Goal: Information Seeking & Learning: Find specific fact

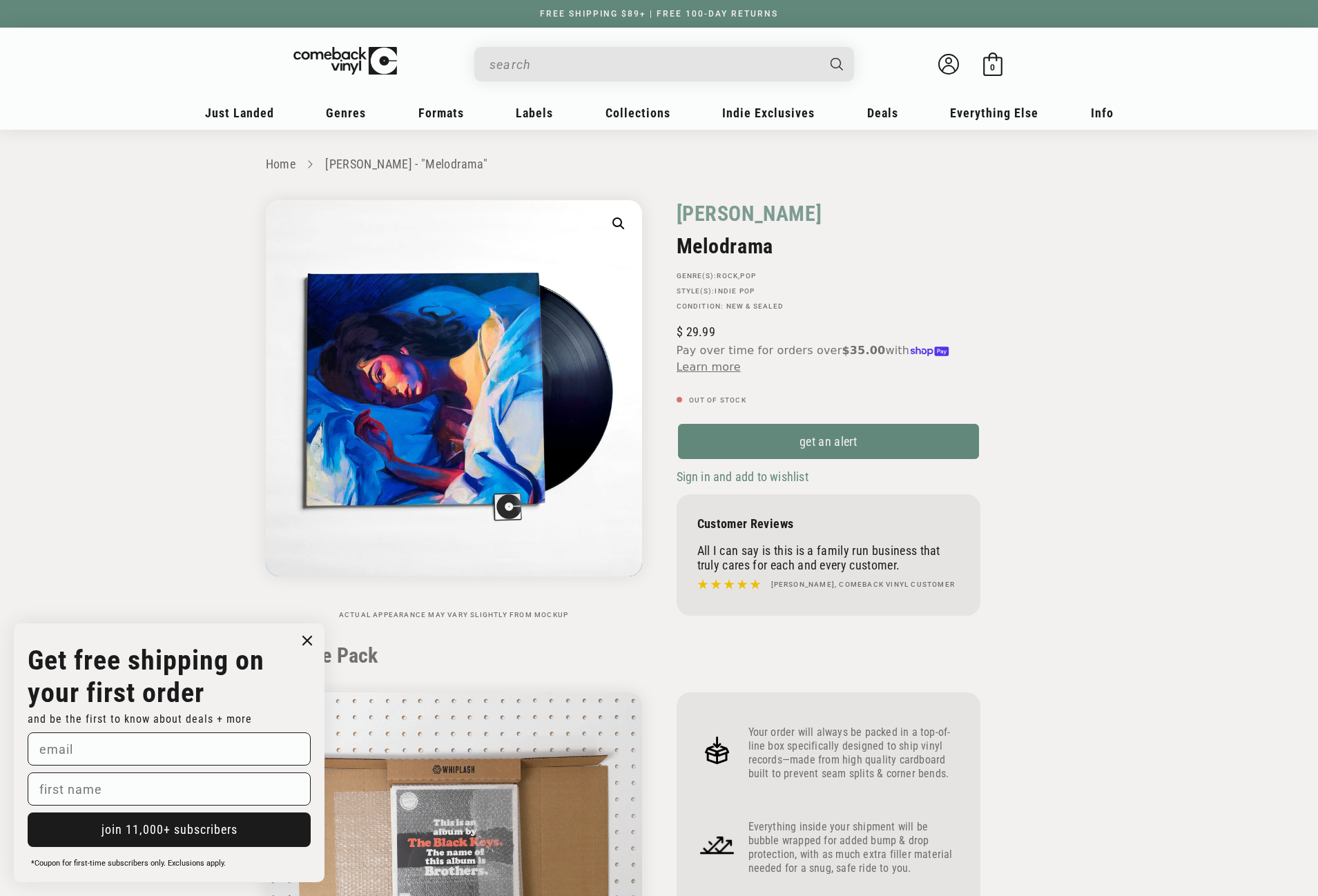
scroll to position [1036, 0]
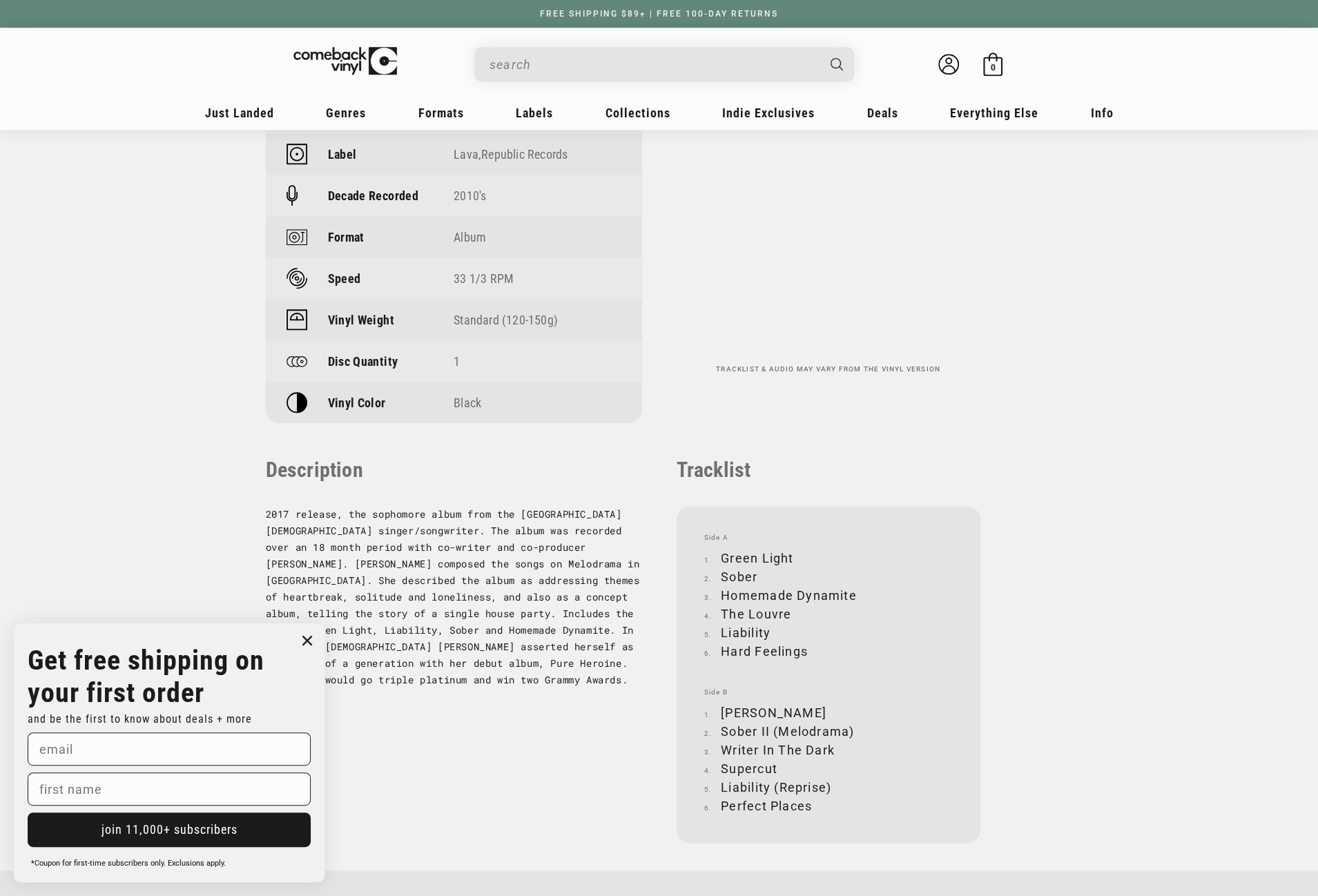
click at [649, 47] on div "Search" at bounding box center [671, 63] width 366 height 33
click at [641, 58] on input "When autocomplete results are available use up and down arrows to review and en…" at bounding box center [653, 64] width 327 height 28
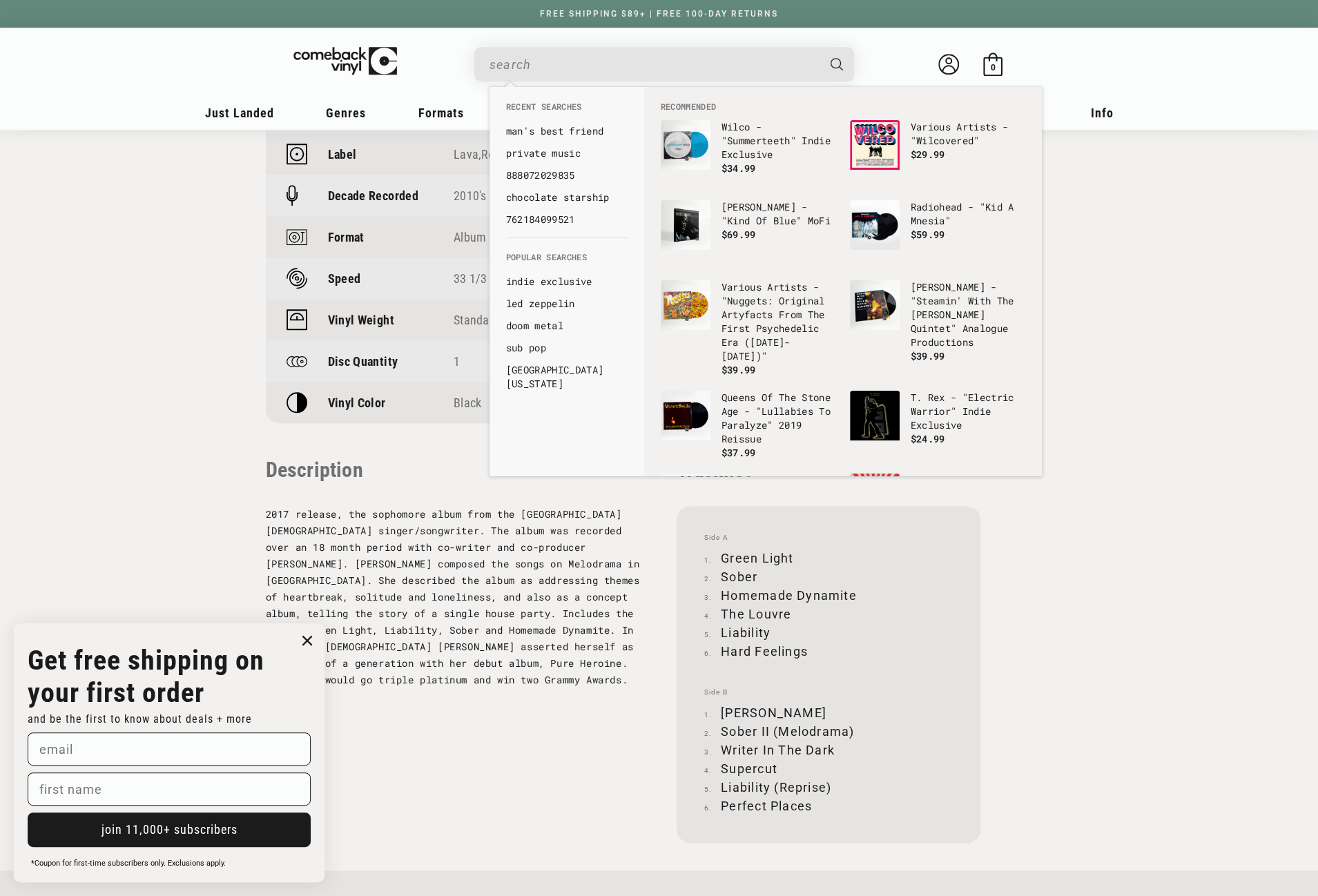
paste input "603497841509"
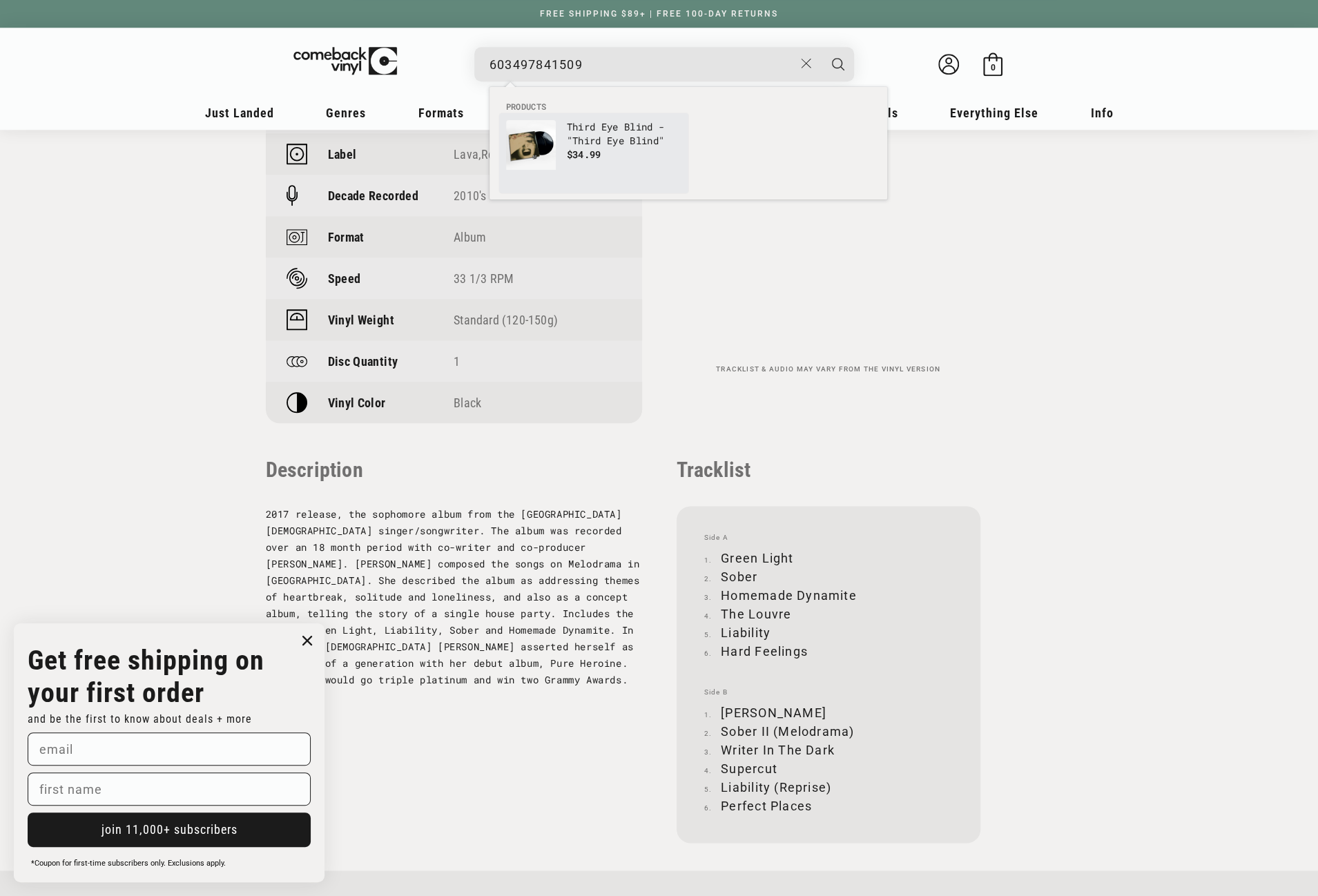
type input "603497841509"
click at [599, 134] on p "Third Eye Blind - "Third Eye Blind"" at bounding box center [625, 134] width 115 height 27
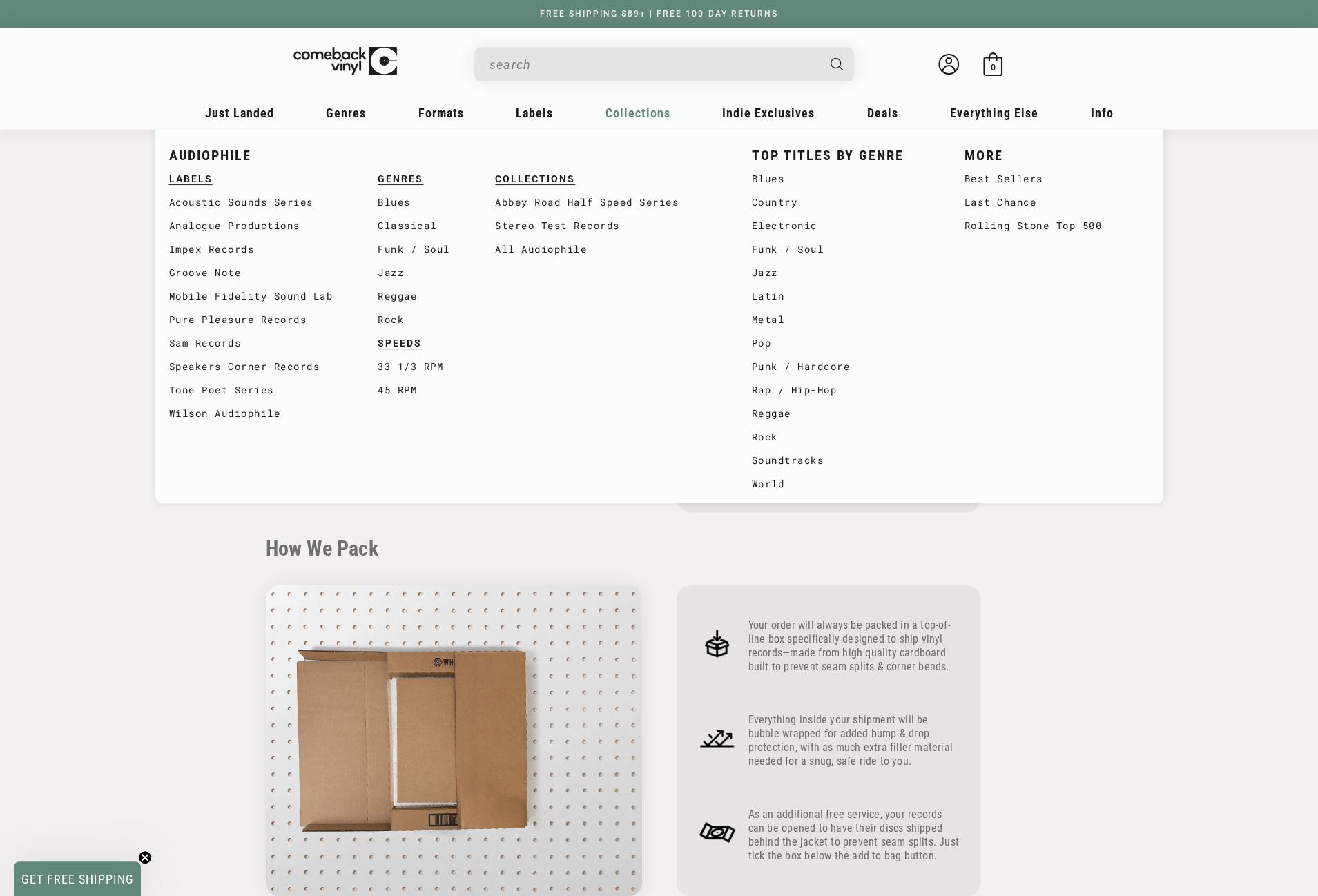
scroll to position [138, 0]
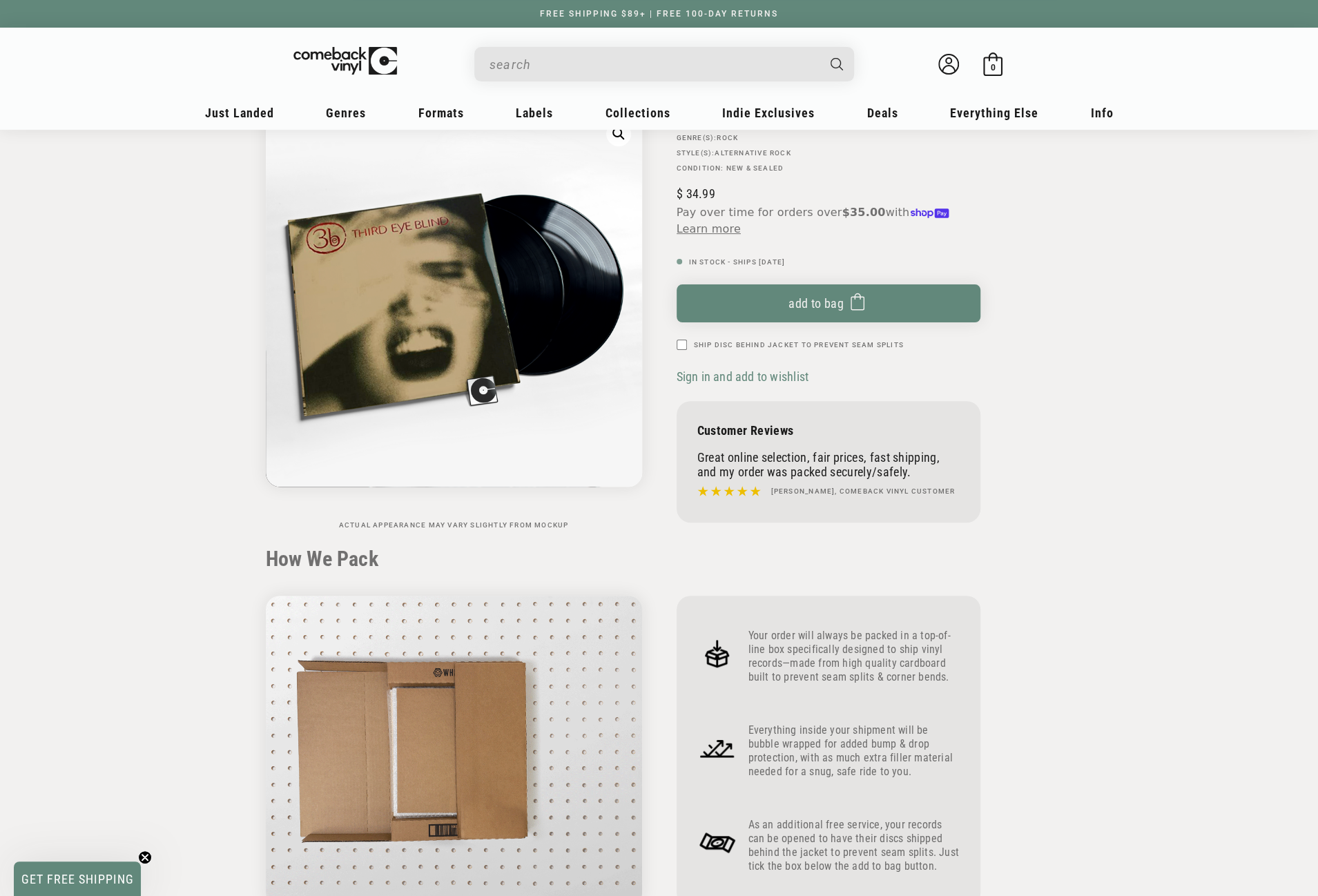
click at [612, 65] on input "When autocomplete results are available use up and down arrows to review and en…" at bounding box center [653, 64] width 327 height 28
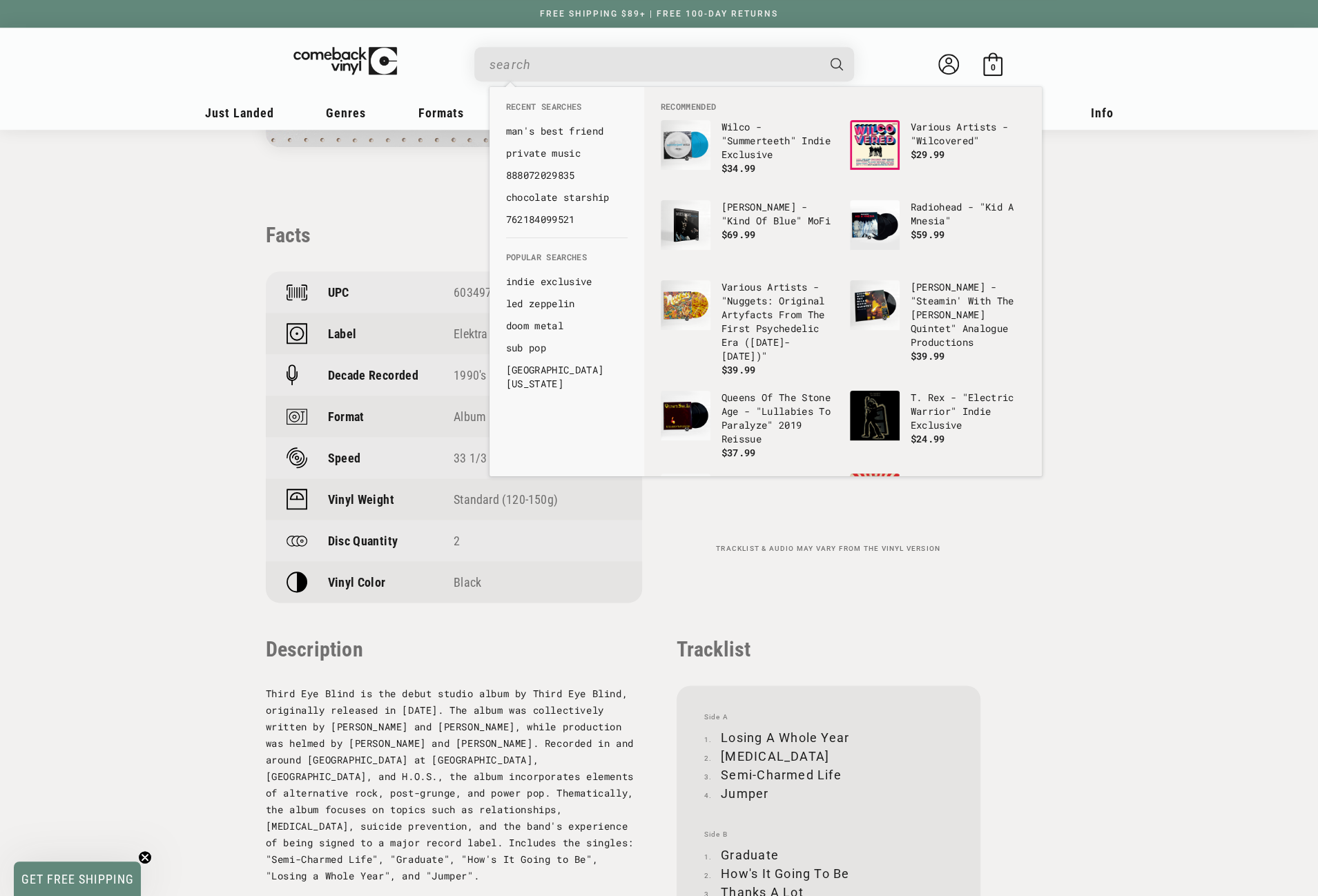
click at [1090, 421] on section "Home Third Eye Blind - "Third Eye Blind" Skip to product information Open media…" at bounding box center [659, 193] width 1318 height 1922
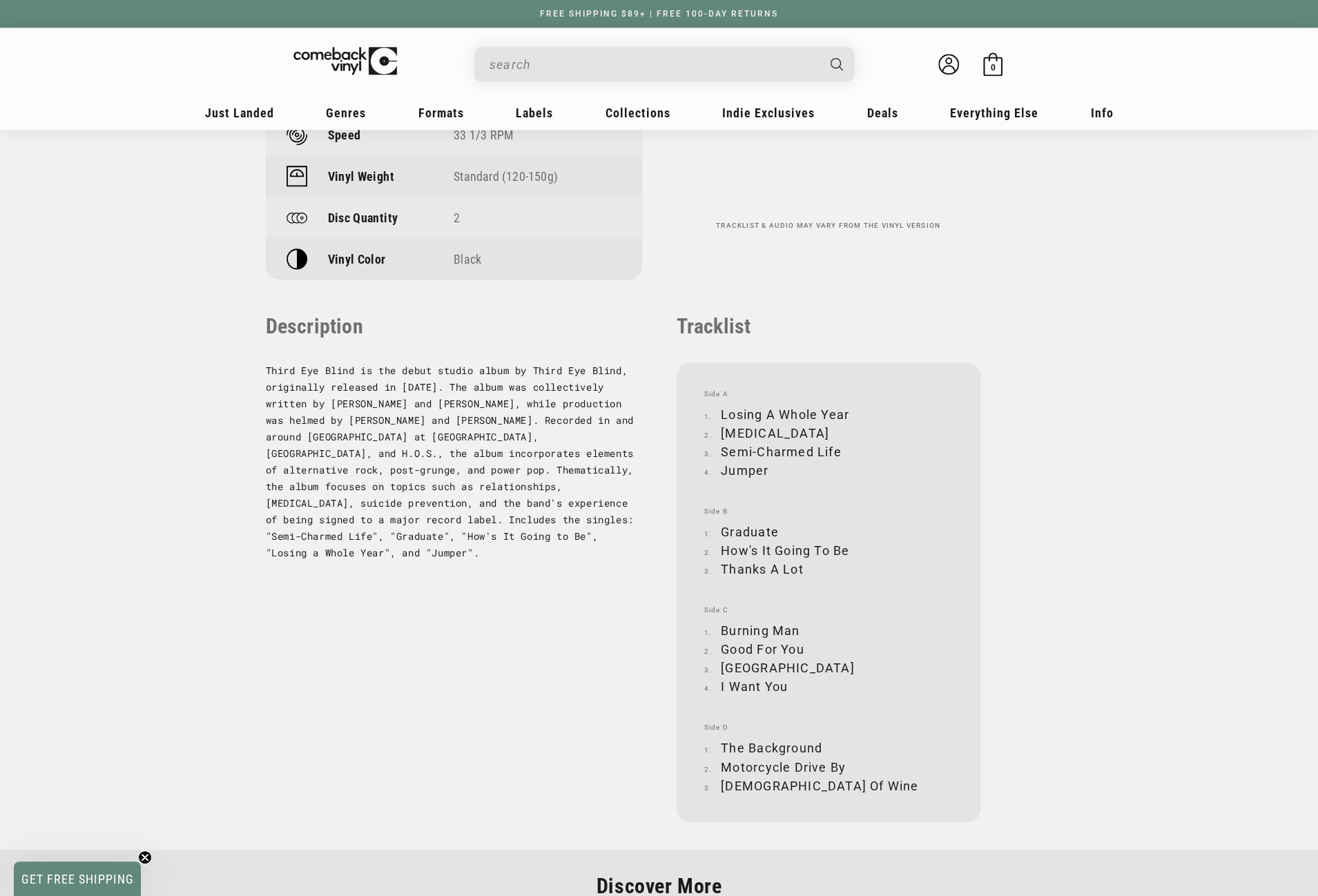
scroll to position [1243, 0]
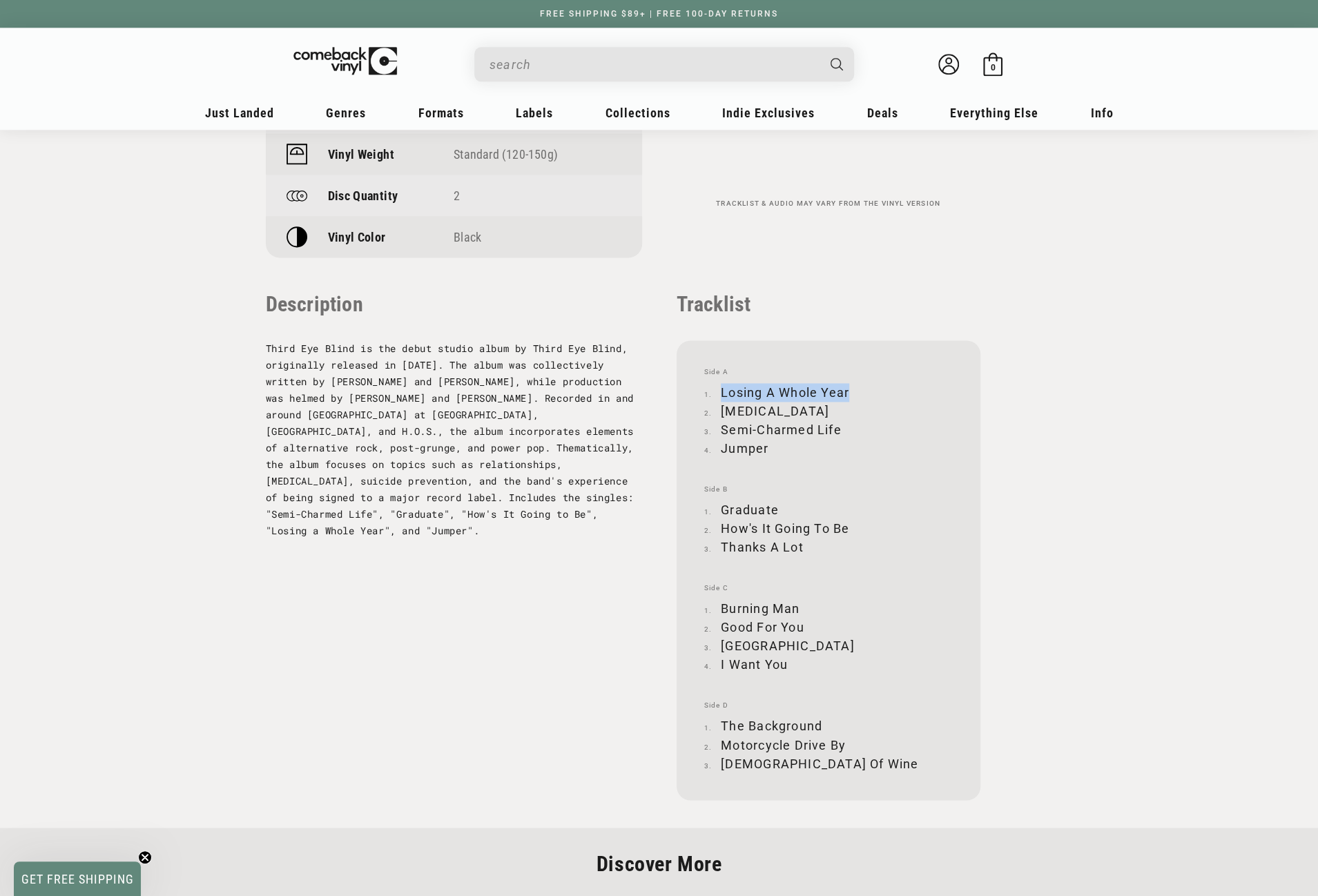
drag, startPoint x: 722, startPoint y: 393, endPoint x: 848, endPoint y: 388, distance: 126.1
click at [848, 388] on li "Losing A Whole Year" at bounding box center [828, 393] width 248 height 19
copy li "Losing A Whole Year"
drag, startPoint x: 724, startPoint y: 408, endPoint x: 789, endPoint y: 408, distance: 65.0
click at [789, 408] on li "Narcolepsy" at bounding box center [828, 411] width 248 height 19
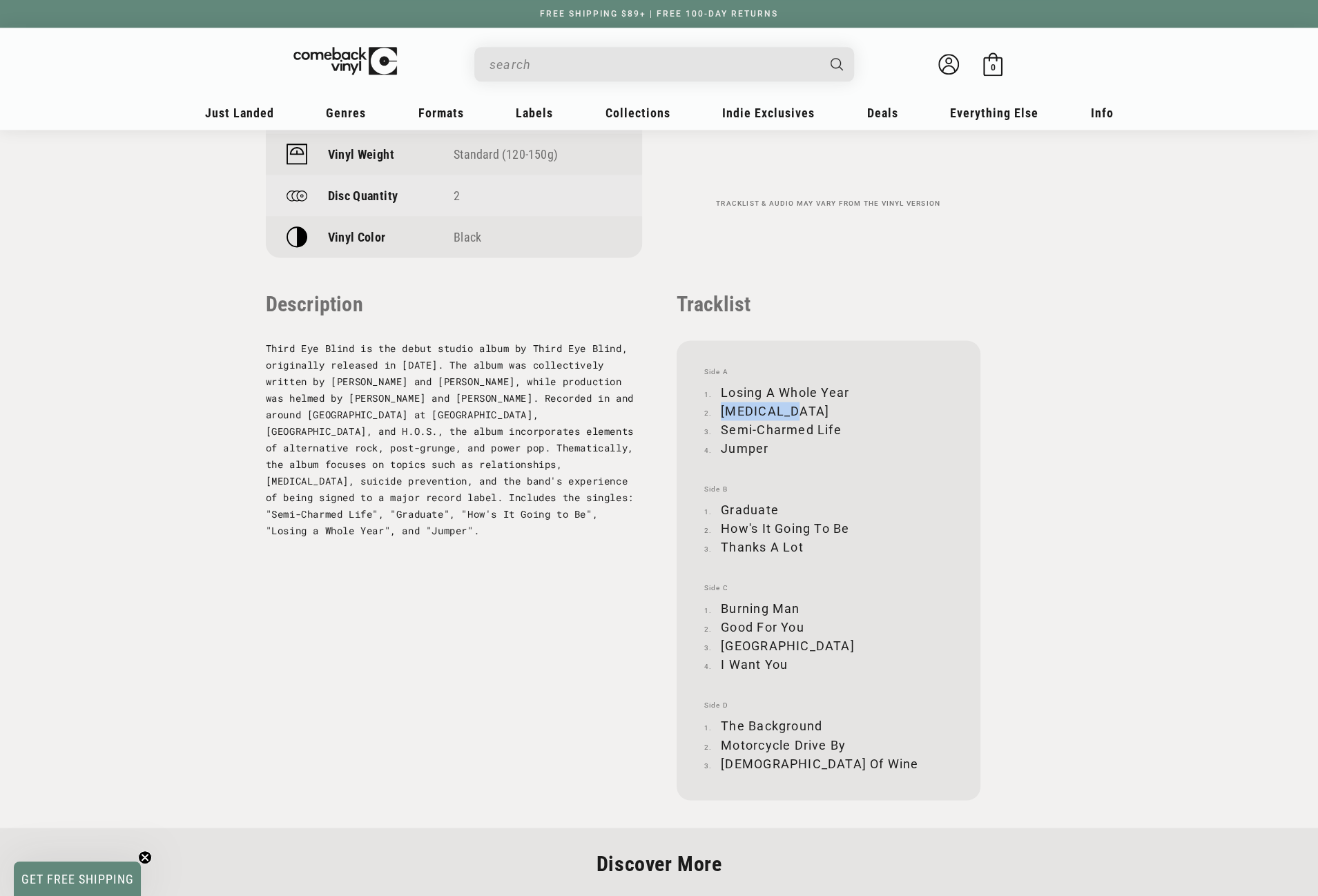
copy li "Narcolepsy"
drag, startPoint x: 724, startPoint y: 429, endPoint x: 838, endPoint y: 429, distance: 114.0
click at [838, 429] on li "Semi-Charmed Life" at bounding box center [828, 430] width 248 height 19
copy li "Semi-Charmed Life"
drag, startPoint x: 721, startPoint y: 449, endPoint x: 767, endPoint y: 448, distance: 46.0
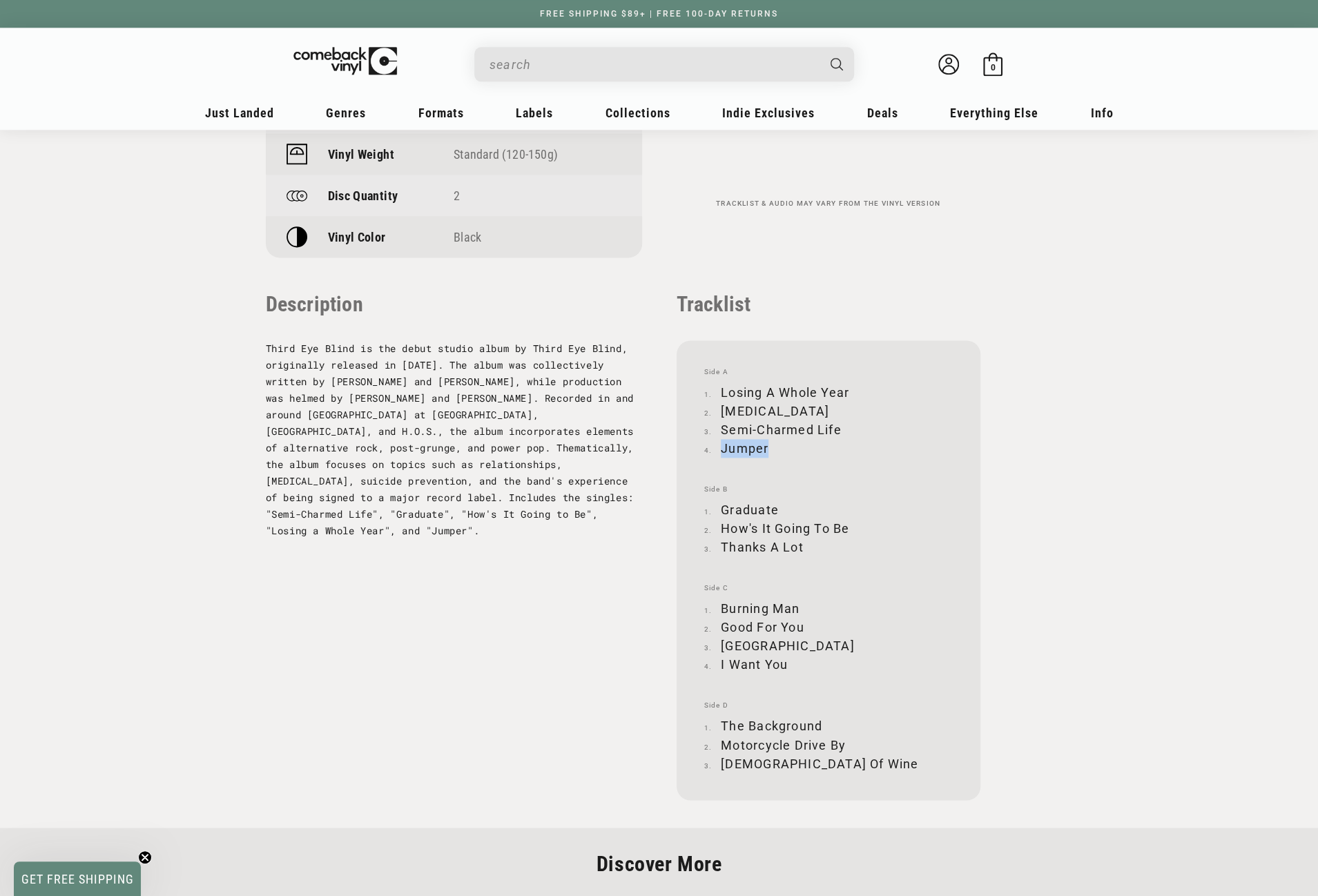
click at [767, 448] on li "Jumper" at bounding box center [828, 449] width 248 height 19
copy li "Jumper"
drag, startPoint x: 723, startPoint y: 506, endPoint x: 777, endPoint y: 506, distance: 54.0
click at [777, 506] on li "Graduate" at bounding box center [828, 510] width 248 height 19
copy li "Graduate"
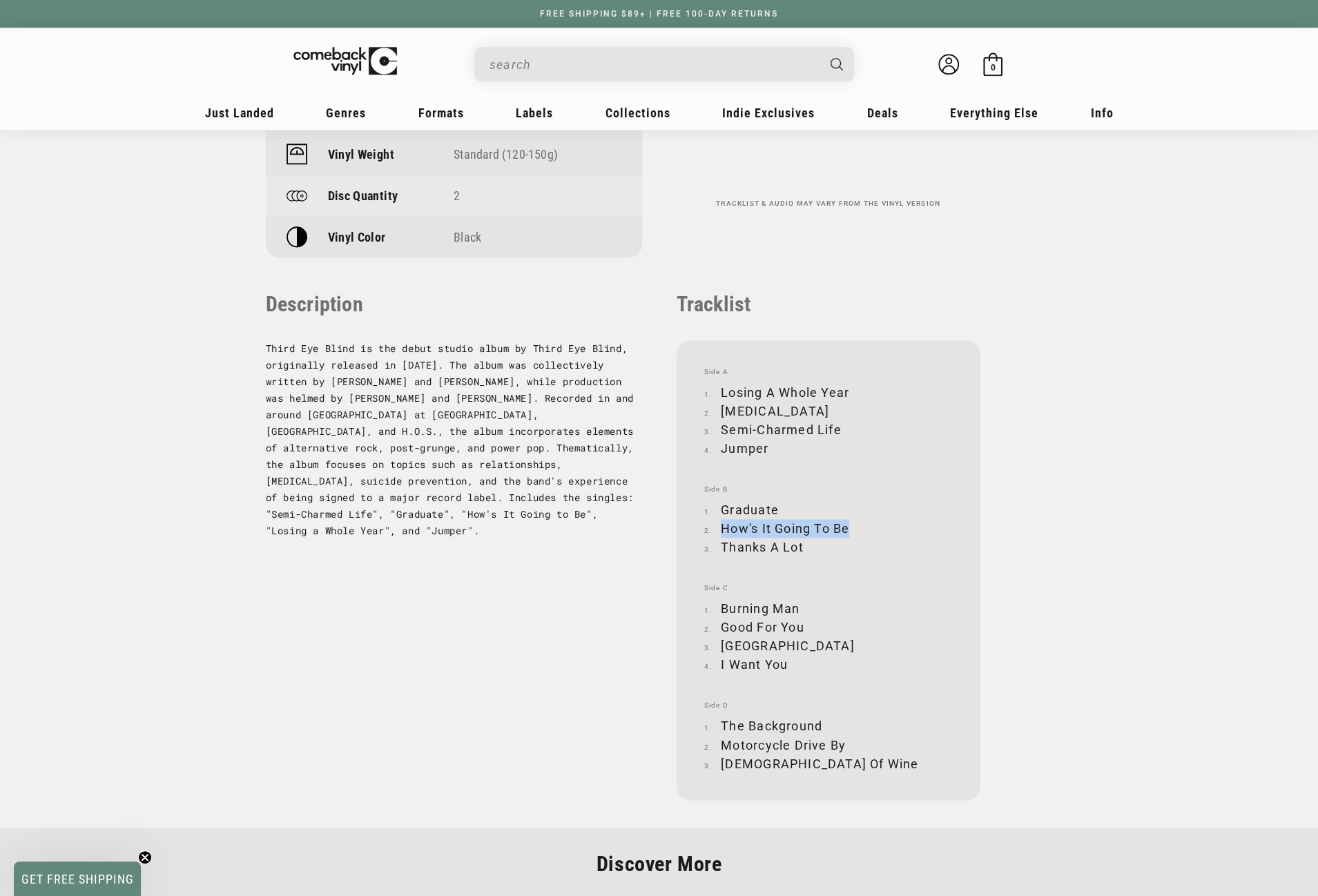
drag, startPoint x: 721, startPoint y: 528, endPoint x: 848, endPoint y: 524, distance: 127.1
click at [848, 524] on li "How's It Going To Be" at bounding box center [828, 528] width 248 height 19
copy li "How's It Going To Be"
drag, startPoint x: 722, startPoint y: 545, endPoint x: 805, endPoint y: 546, distance: 83.0
click at [805, 546] on li "Thanks A Lot" at bounding box center [828, 547] width 248 height 19
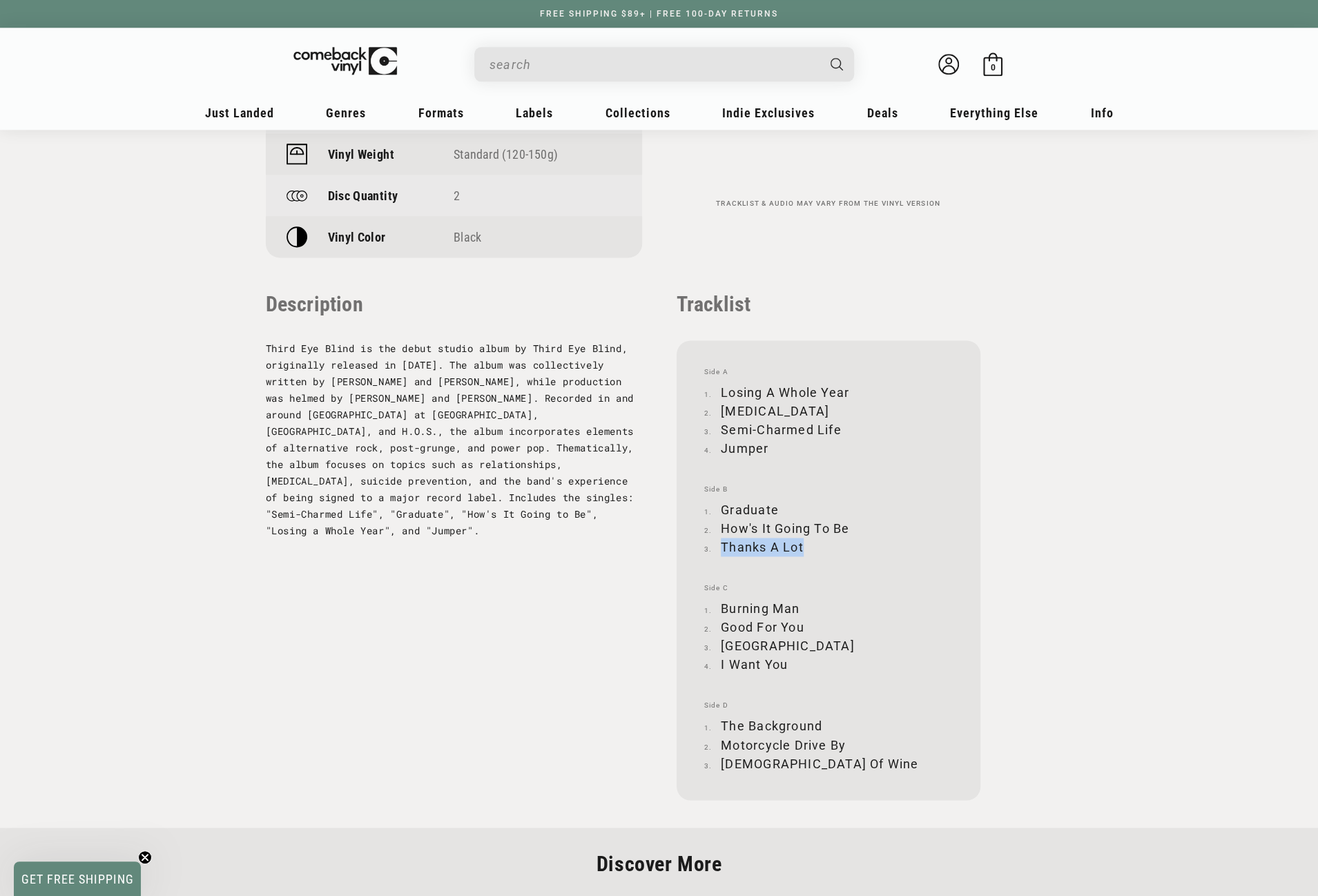
copy li "Thanks A Lot"
drag, startPoint x: 721, startPoint y: 605, endPoint x: 797, endPoint y: 606, distance: 76.0
click at [797, 606] on li "Burning Man" at bounding box center [828, 609] width 248 height 19
copy li "Burning Man"
drag, startPoint x: 724, startPoint y: 628, endPoint x: 804, endPoint y: 627, distance: 80.0
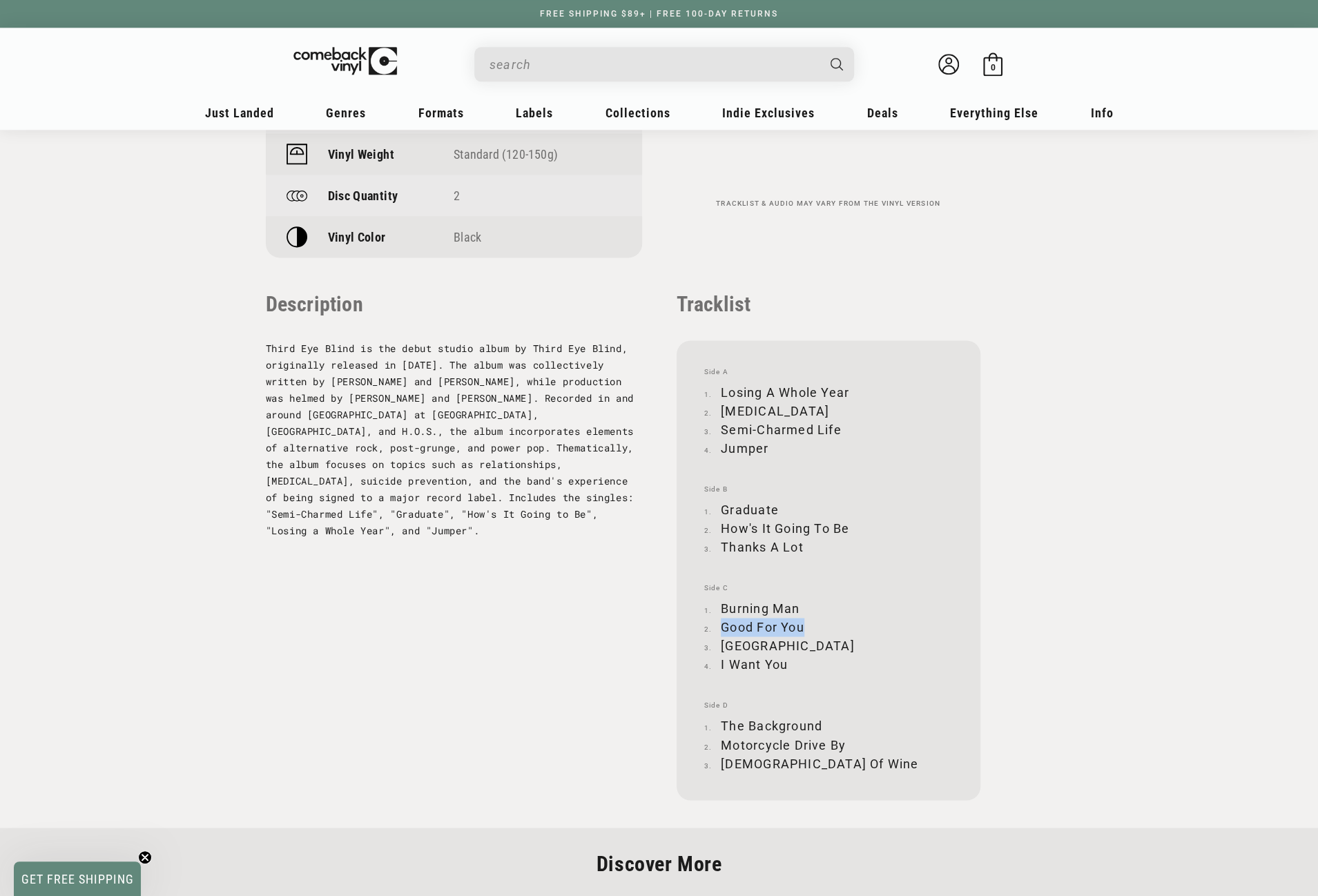
click at [804, 627] on li "Good For You" at bounding box center [828, 627] width 248 height 19
copy li "Good For You"
drag, startPoint x: 721, startPoint y: 645, endPoint x: 764, endPoint y: 646, distance: 43.0
click at [764, 646] on li "London" at bounding box center [828, 646] width 248 height 19
copy li "London"
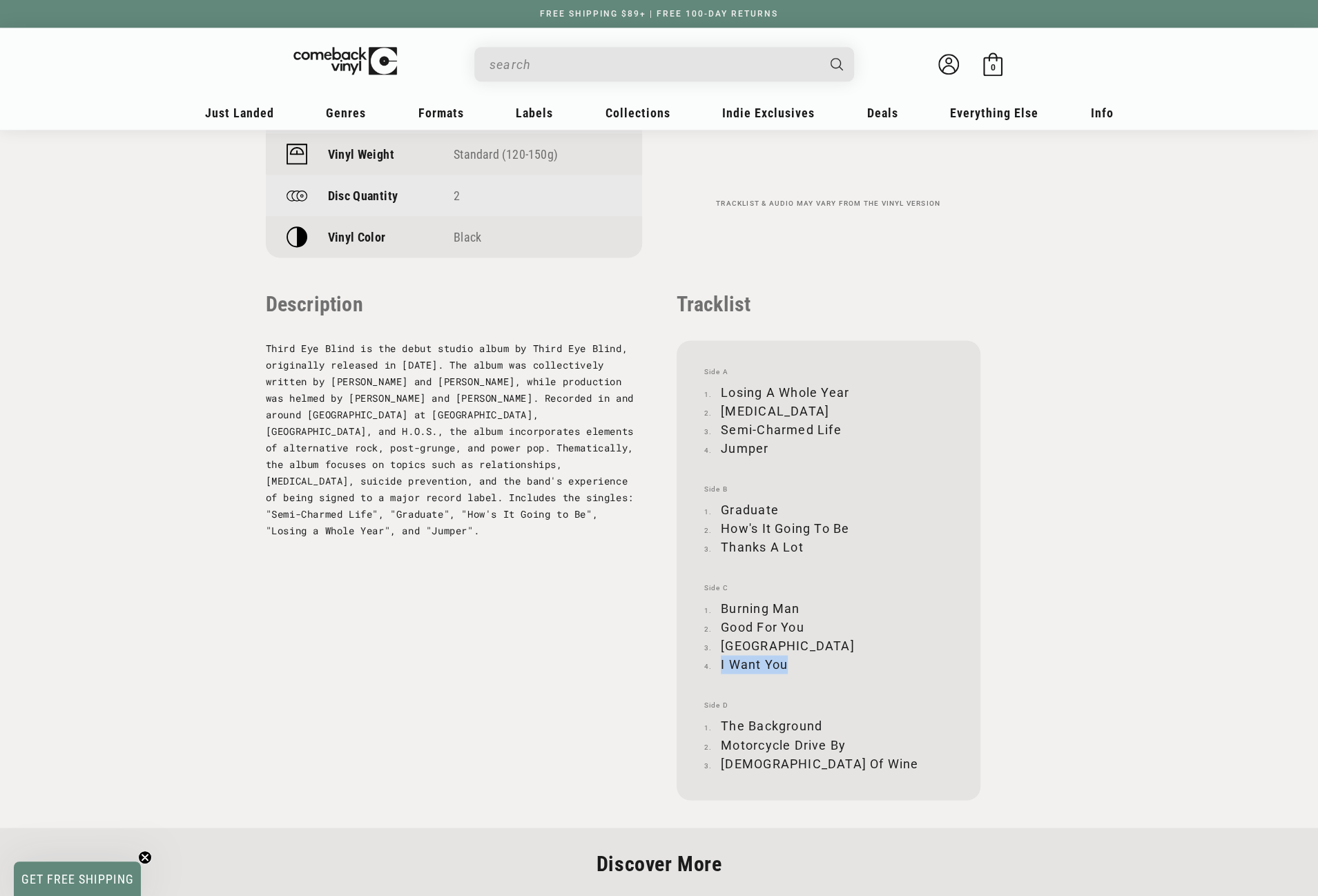
drag, startPoint x: 720, startPoint y: 664, endPoint x: 787, endPoint y: 664, distance: 67.0
click at [787, 664] on li "I Want You" at bounding box center [828, 665] width 248 height 19
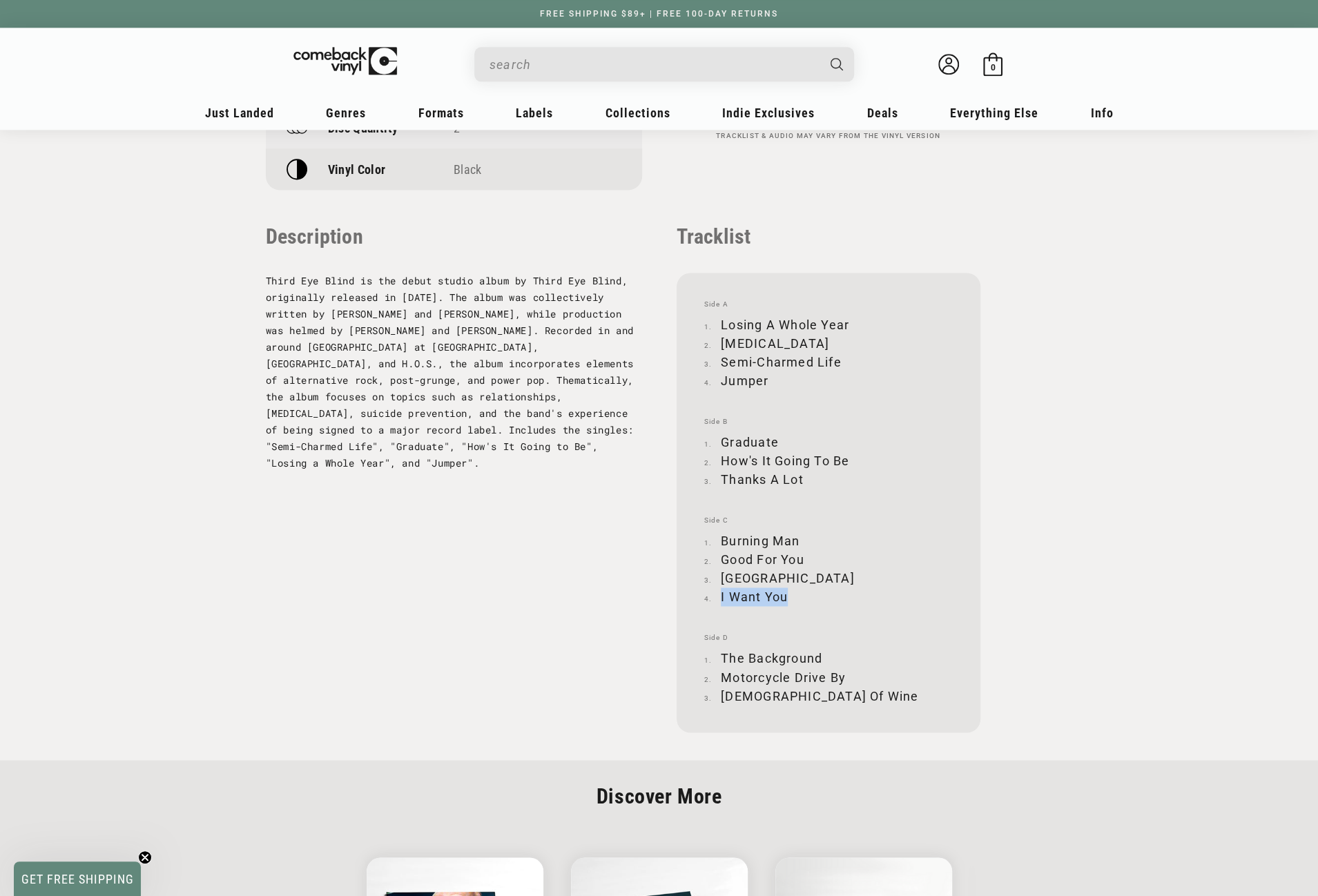
scroll to position [1312, 0]
drag, startPoint x: 723, startPoint y: 653, endPoint x: 820, endPoint y: 652, distance: 97.0
click at [820, 652] on li "The Background" at bounding box center [828, 657] width 248 height 19
drag, startPoint x: 723, startPoint y: 673, endPoint x: 846, endPoint y: 671, distance: 123.0
click at [846, 671] on li "Motorcycle Drive By" at bounding box center [828, 676] width 248 height 19
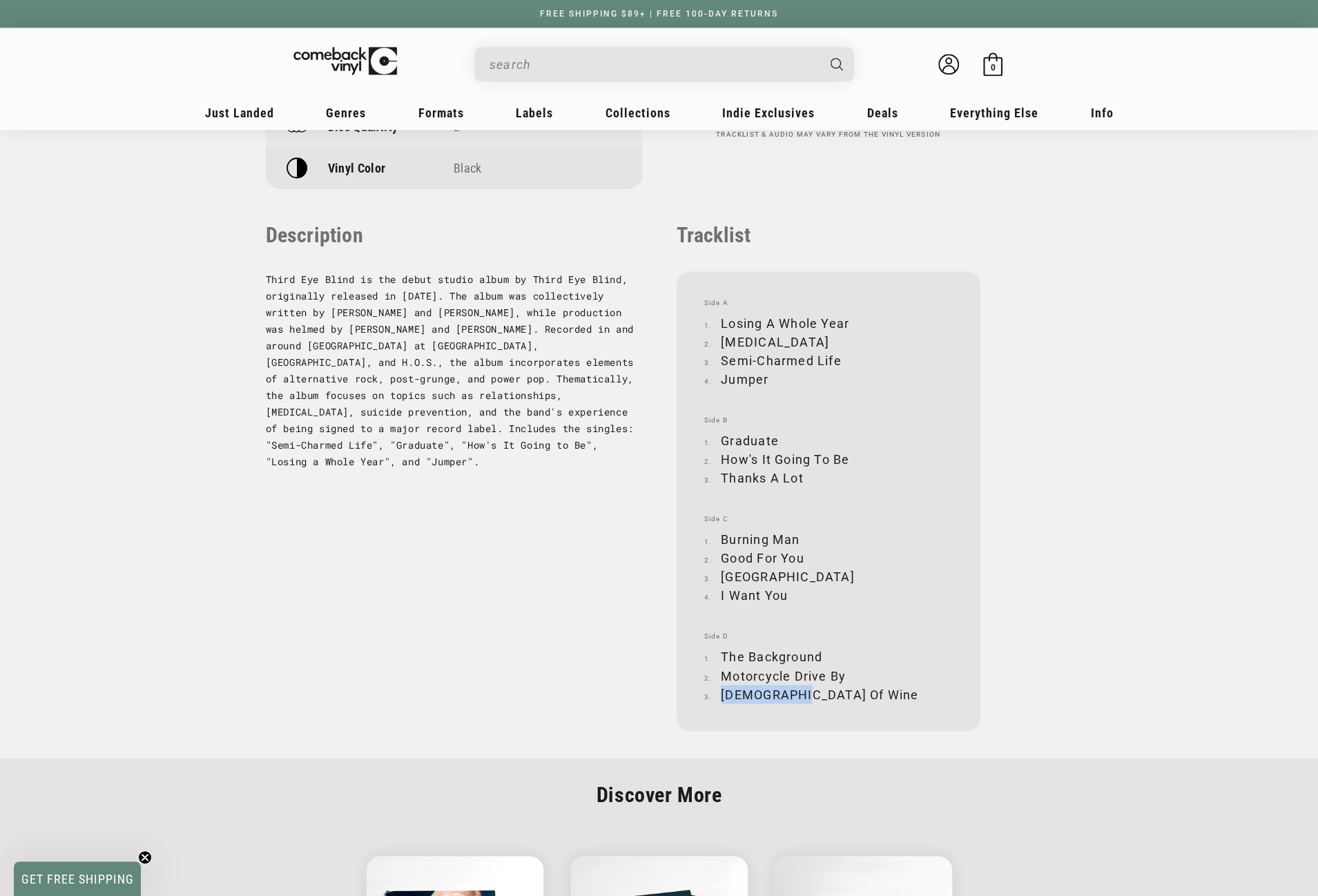
drag, startPoint x: 721, startPoint y: 694, endPoint x: 798, endPoint y: 693, distance: 77.0
click at [798, 693] on li "God Of Wine" at bounding box center [828, 694] width 248 height 19
click at [556, 66] on input "When autocomplete results are available use up and down arrows to review and en…" at bounding box center [653, 64] width 327 height 28
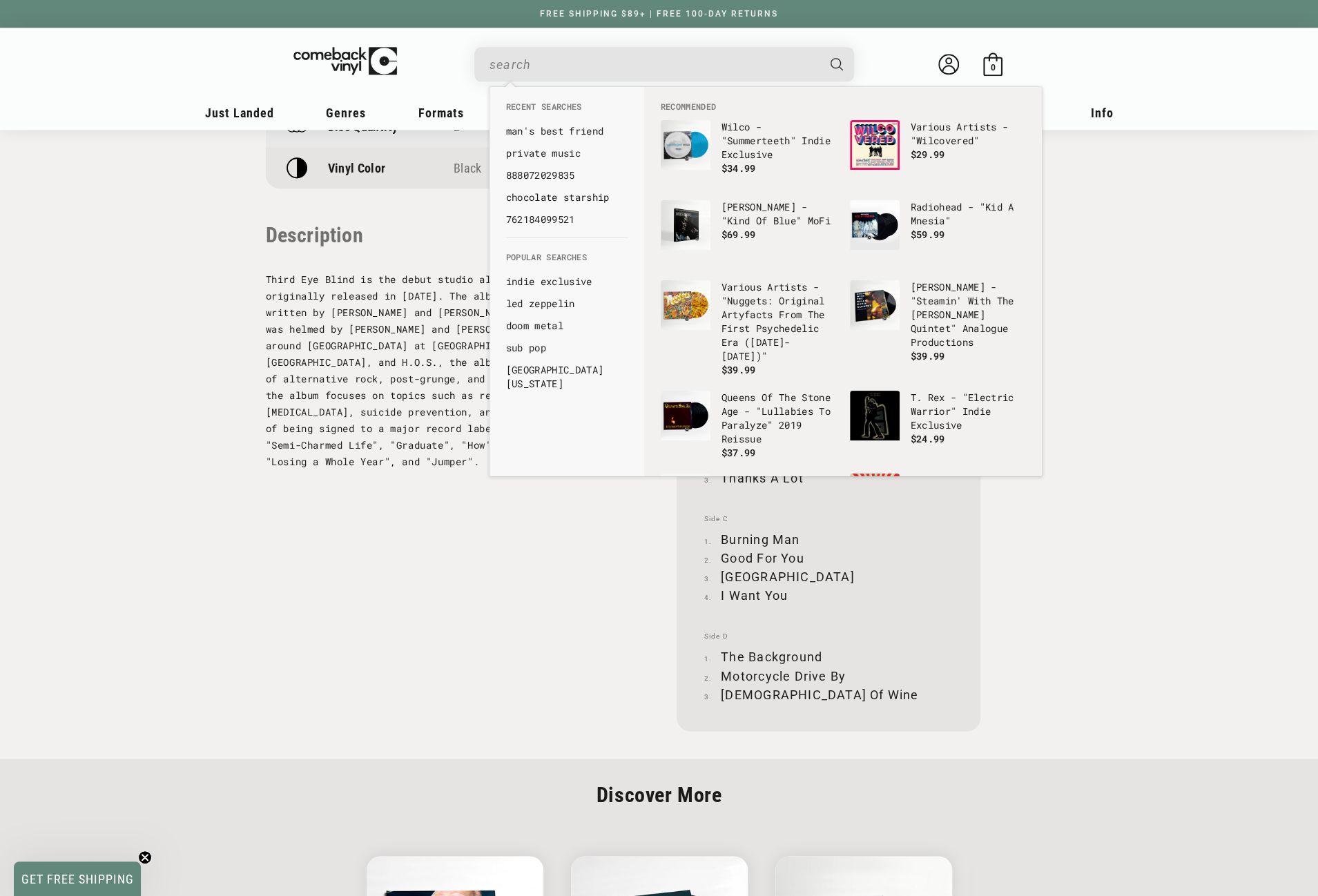
paste input "0889854323516"
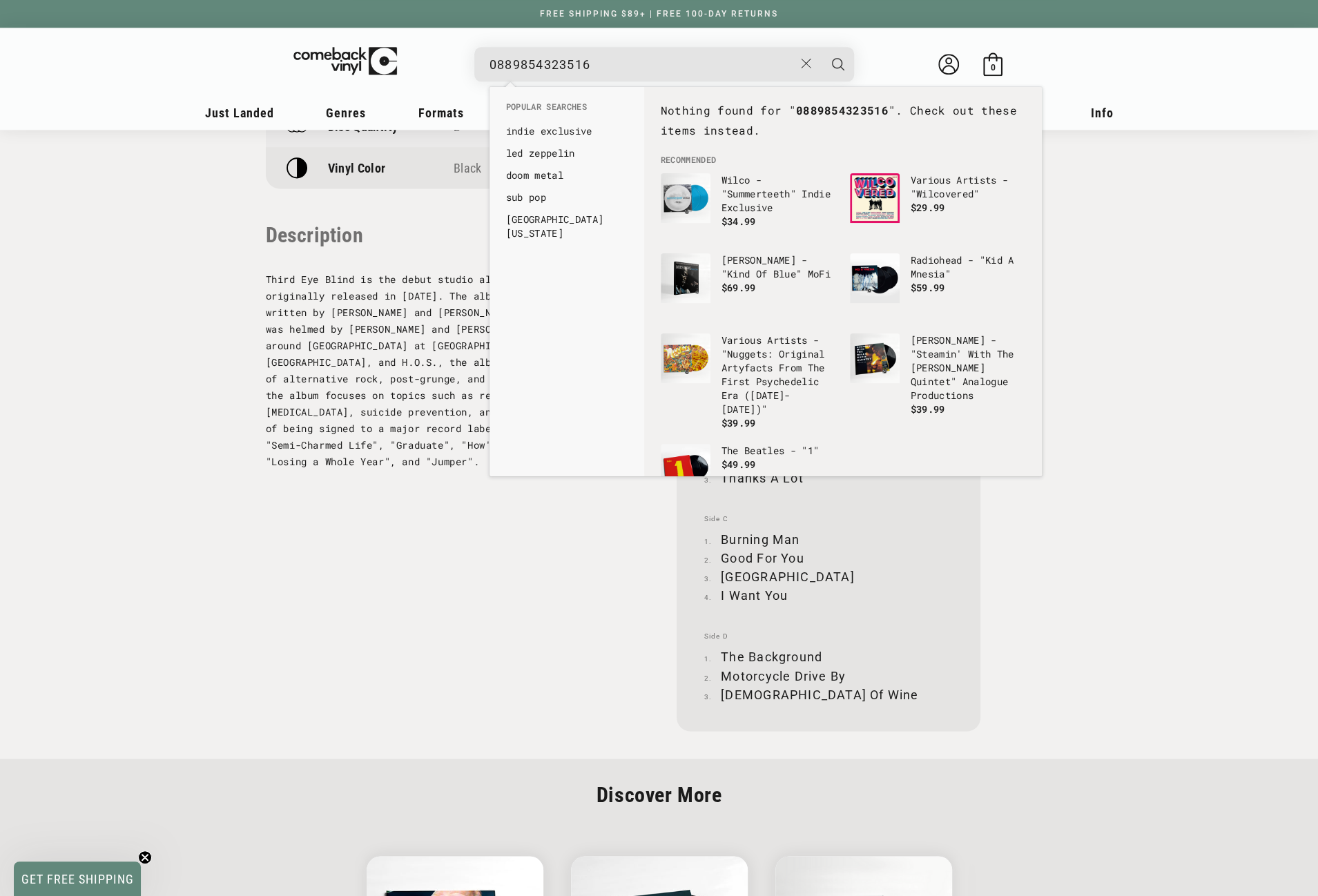
drag, startPoint x: 495, startPoint y: 63, endPoint x: 485, endPoint y: 65, distance: 10.2
click at [485, 65] on div "0889854323516 See all results... 0 results 0 results" at bounding box center [664, 64] width 380 height 34
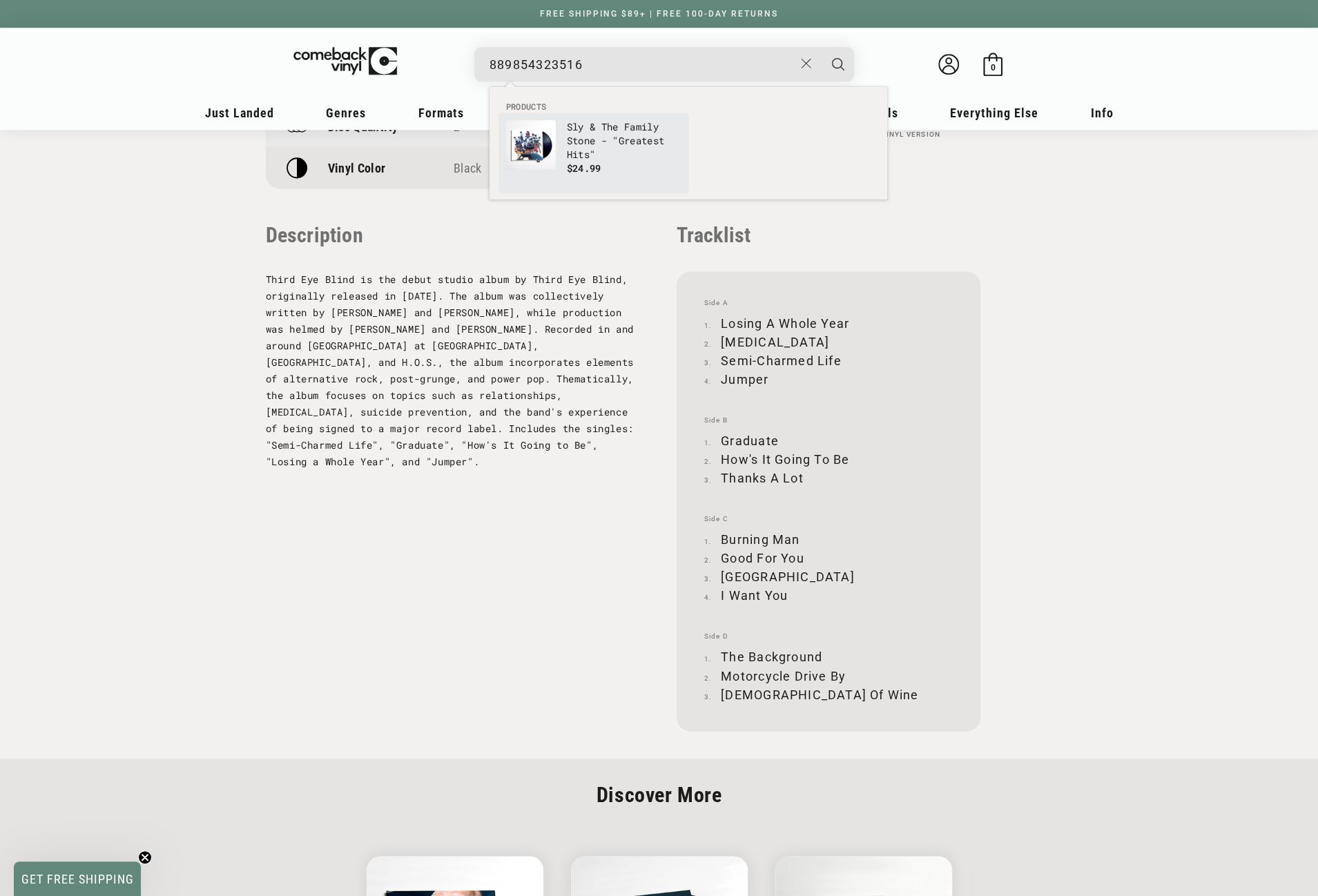
type input "889854323516"
click at [581, 125] on p "Sly & The Family Stone - "Greatest Hits"" at bounding box center [625, 141] width 115 height 42
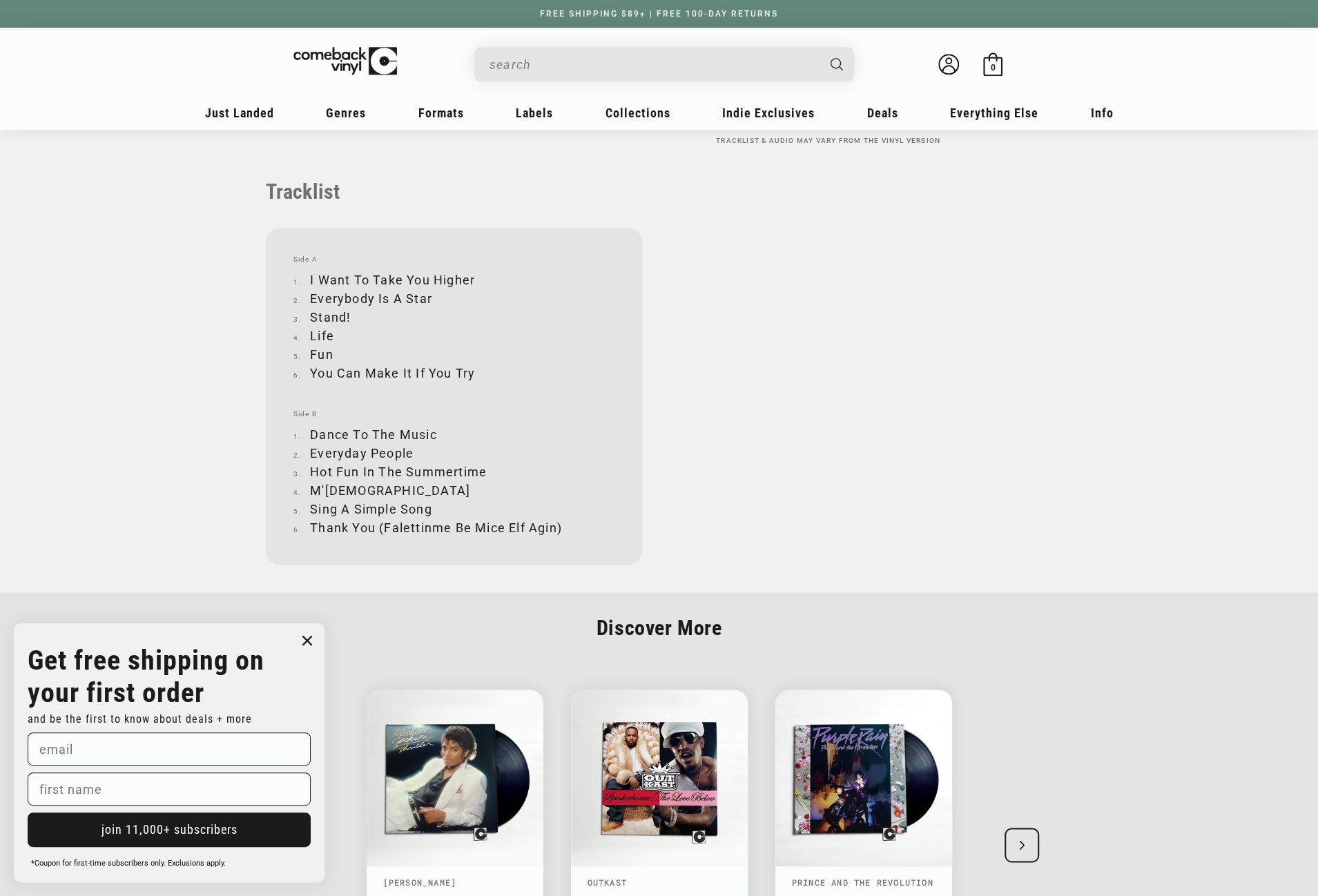
scroll to position [1312, 0]
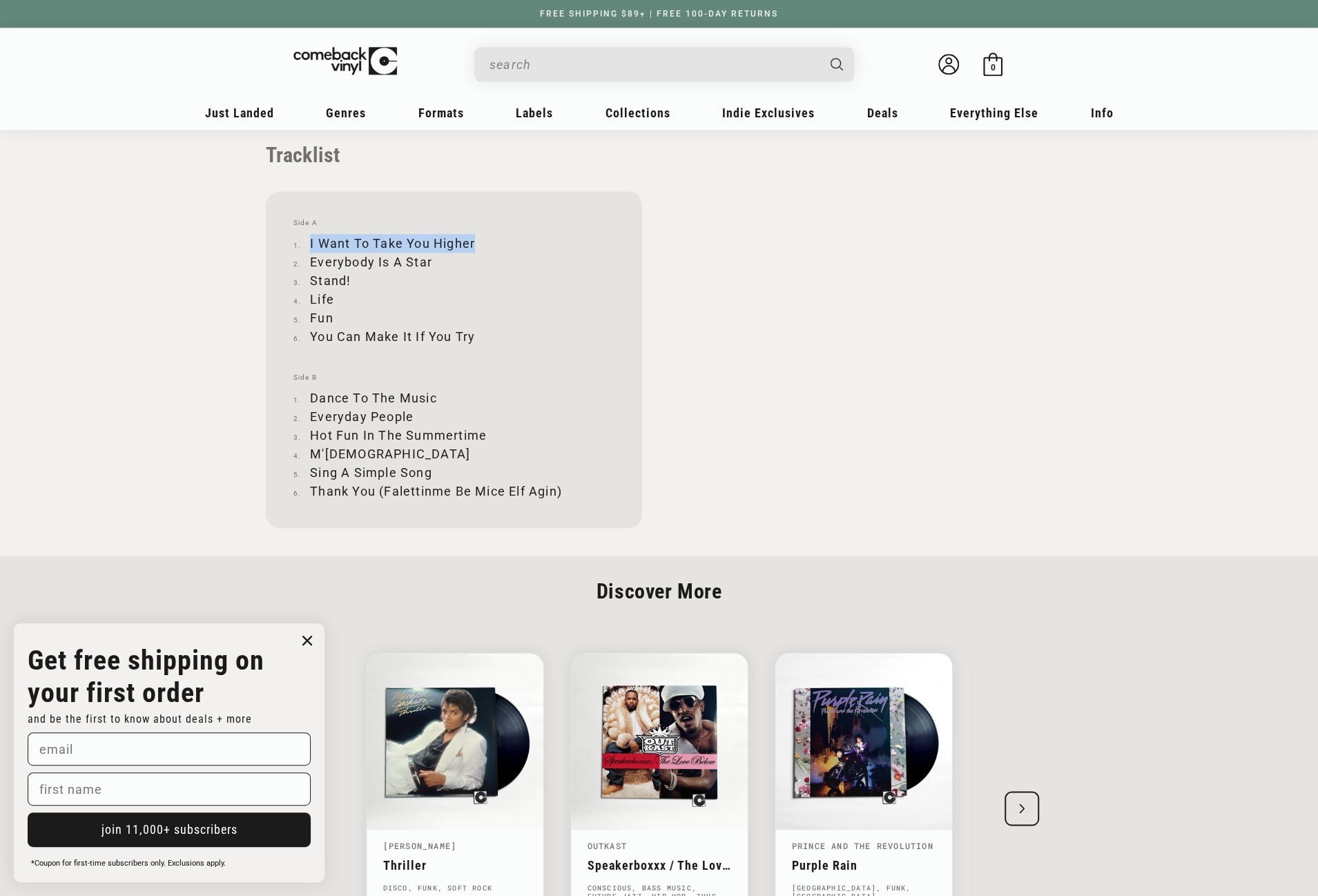
drag, startPoint x: 311, startPoint y: 240, endPoint x: 473, endPoint y: 235, distance: 162.1
click at [473, 235] on li "I Want To Take You Higher" at bounding box center [454, 243] width 321 height 19
copy li "I Want To Take You Higher"
drag, startPoint x: 311, startPoint y: 261, endPoint x: 429, endPoint y: 261, distance: 118.0
click at [429, 261] on li "Everybody Is A Star" at bounding box center [454, 262] width 321 height 19
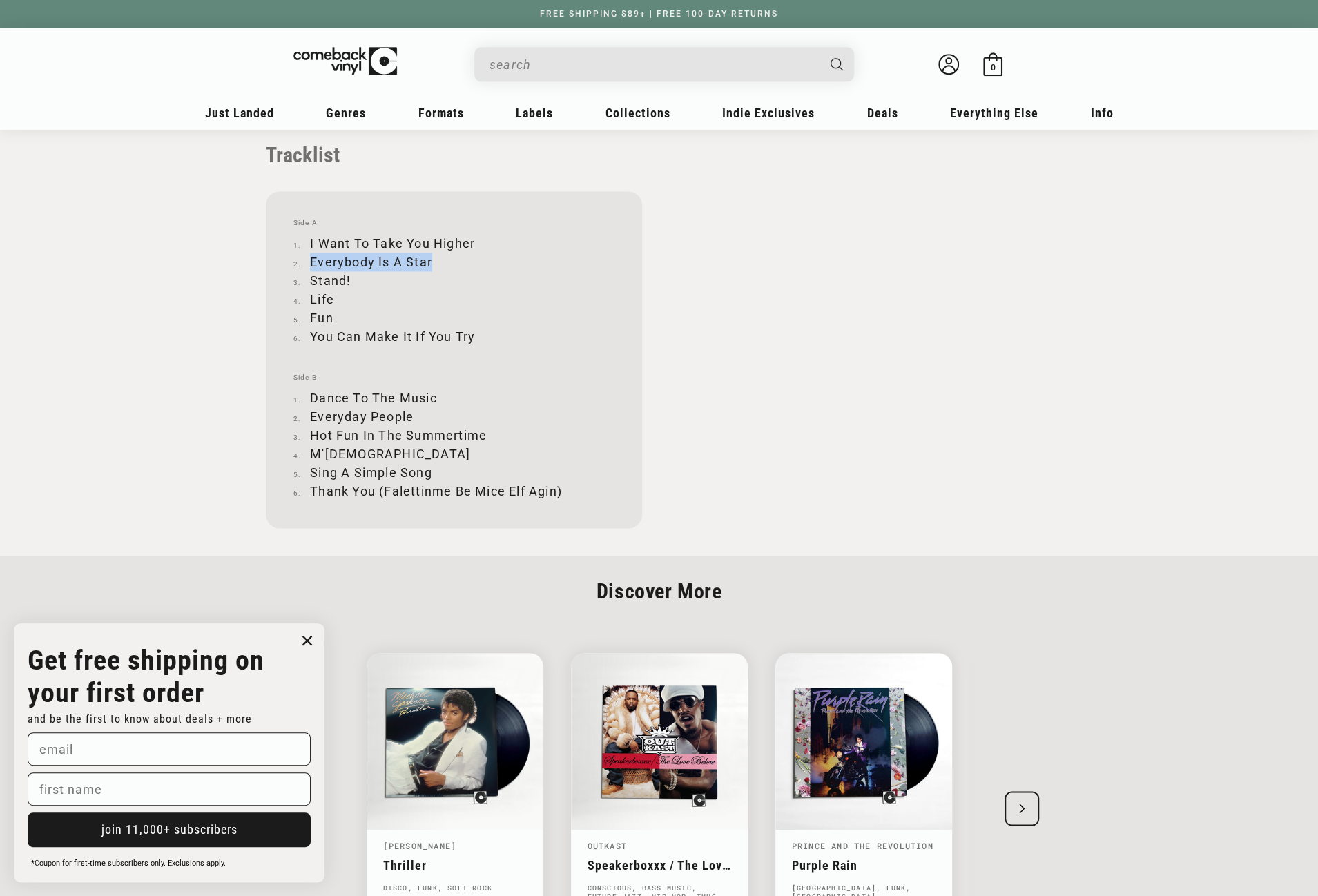
copy li "Everybody Is A Star"
drag, startPoint x: 311, startPoint y: 280, endPoint x: 349, endPoint y: 277, distance: 38.1
click at [349, 277] on li "Stand!" at bounding box center [454, 281] width 321 height 19
copy li "Stand!"
drag, startPoint x: 311, startPoint y: 298, endPoint x: 332, endPoint y: 299, distance: 21.0
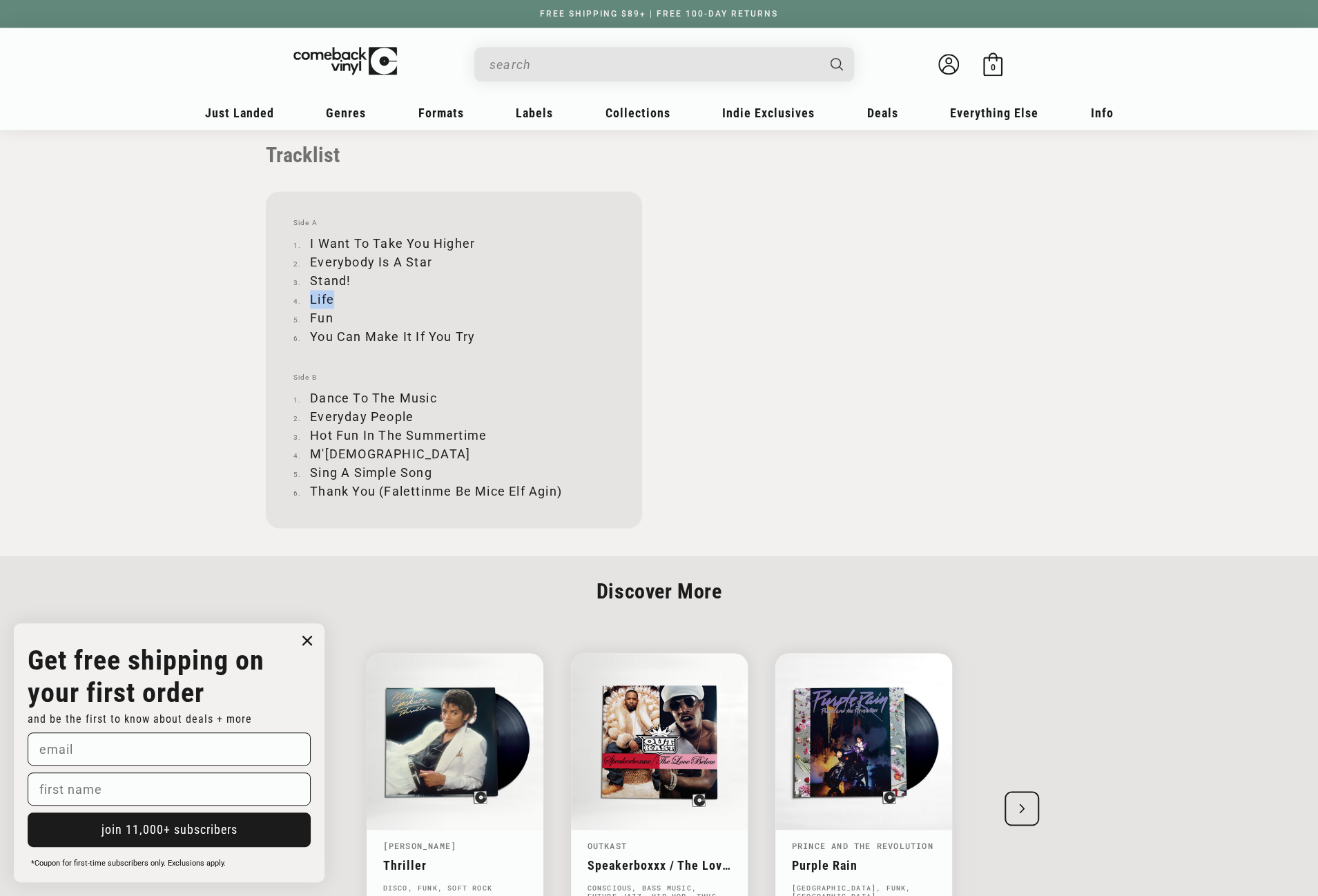
click at [332, 299] on li "Life" at bounding box center [454, 299] width 321 height 19
copy li "Life"
drag, startPoint x: 311, startPoint y: 315, endPoint x: 333, endPoint y: 319, distance: 22.4
click at [333, 319] on li "Fun" at bounding box center [454, 318] width 321 height 19
copy li "Fun"
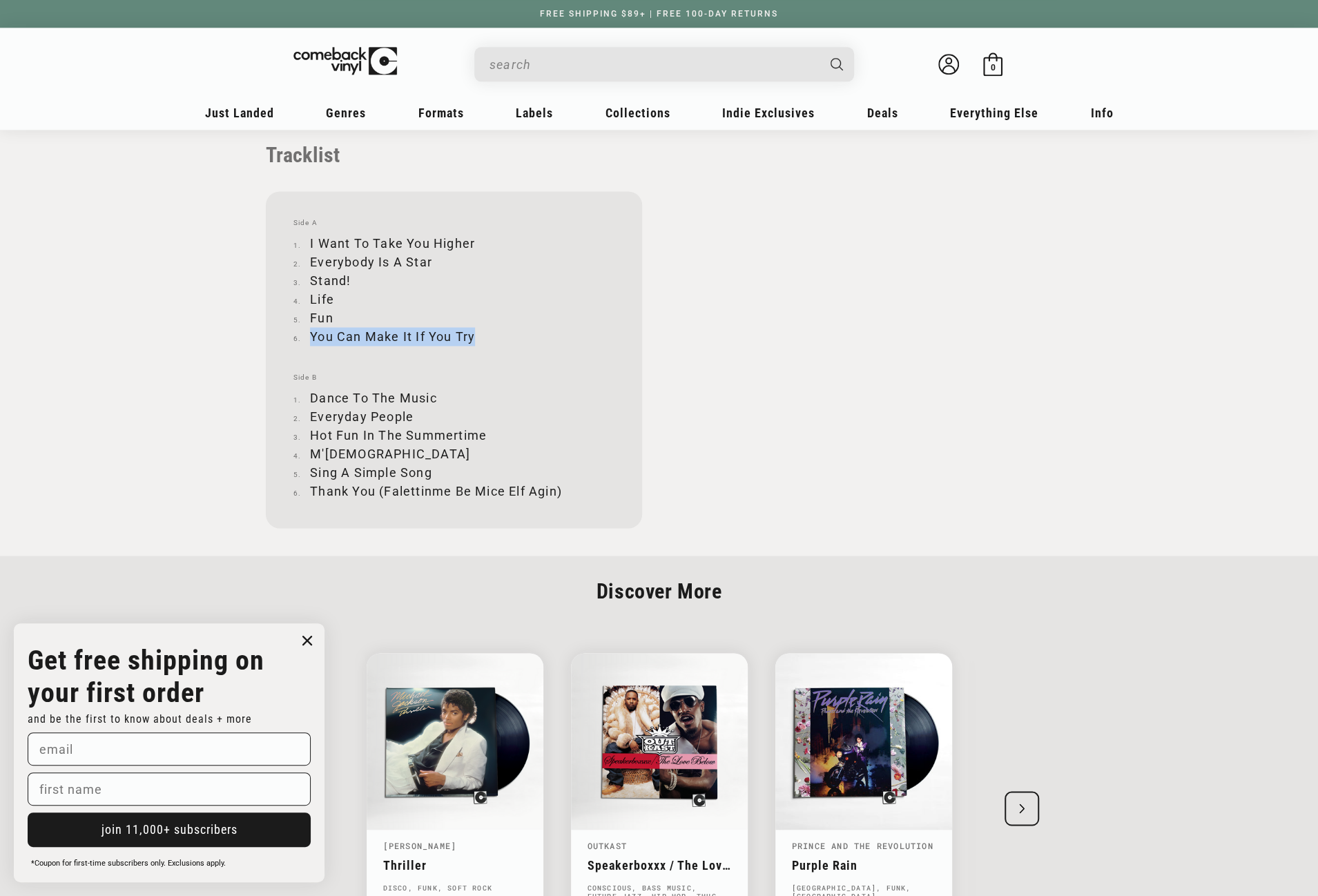
drag, startPoint x: 311, startPoint y: 330, endPoint x: 475, endPoint y: 331, distance: 164.0
click at [475, 331] on li "You Can Make It If You Try" at bounding box center [454, 337] width 321 height 19
copy li "You Can Make It If You Try"
drag, startPoint x: 312, startPoint y: 394, endPoint x: 434, endPoint y: 397, distance: 122.0
click at [434, 397] on li "Dance To The Music" at bounding box center [454, 398] width 321 height 19
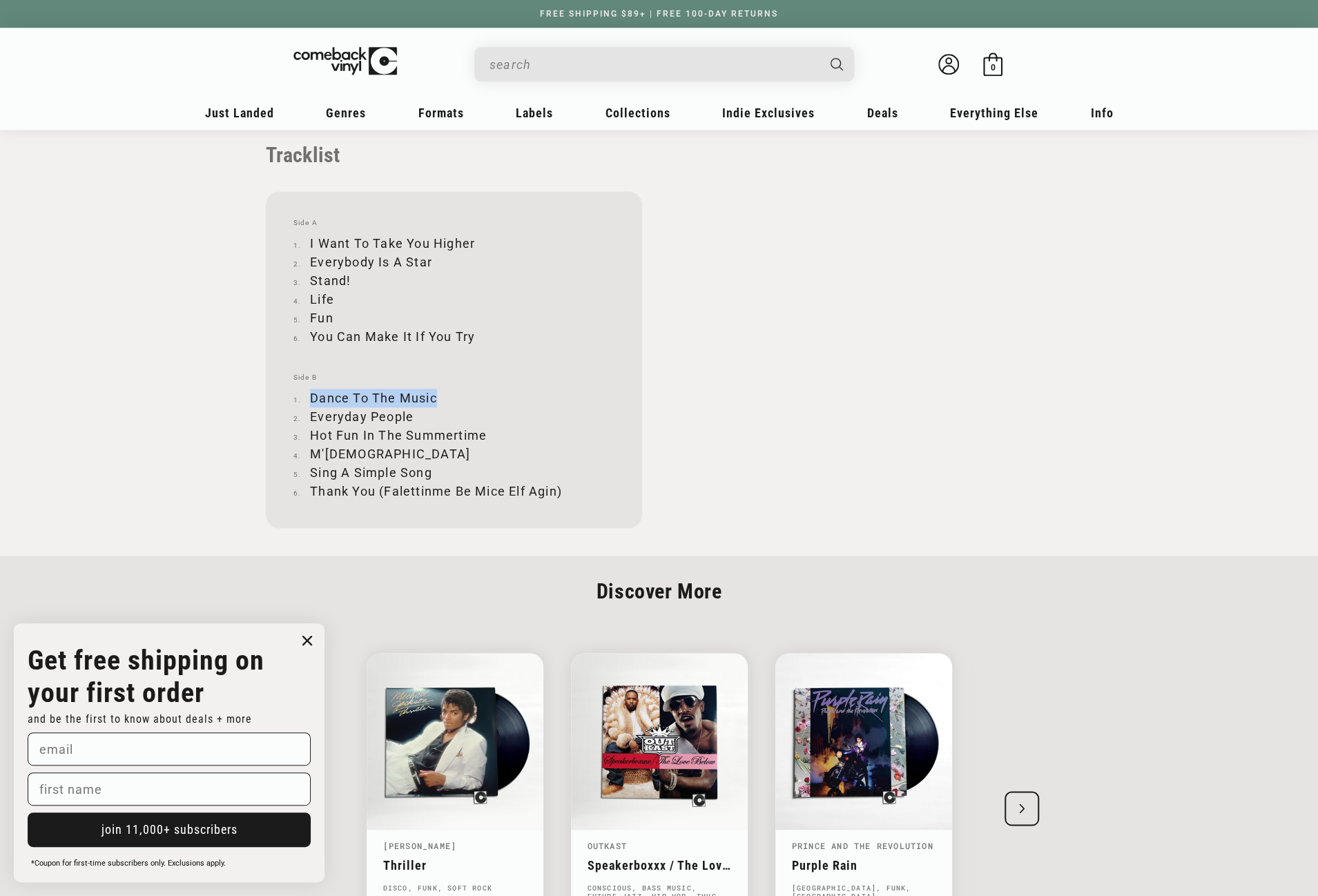
copy li "Dance To The Music"
drag, startPoint x: 312, startPoint y: 417, endPoint x: 411, endPoint y: 414, distance: 99.0
click at [411, 414] on li "Everyday People" at bounding box center [454, 416] width 321 height 19
copy li "Everyday People"
drag, startPoint x: 312, startPoint y: 434, endPoint x: 485, endPoint y: 433, distance: 173.0
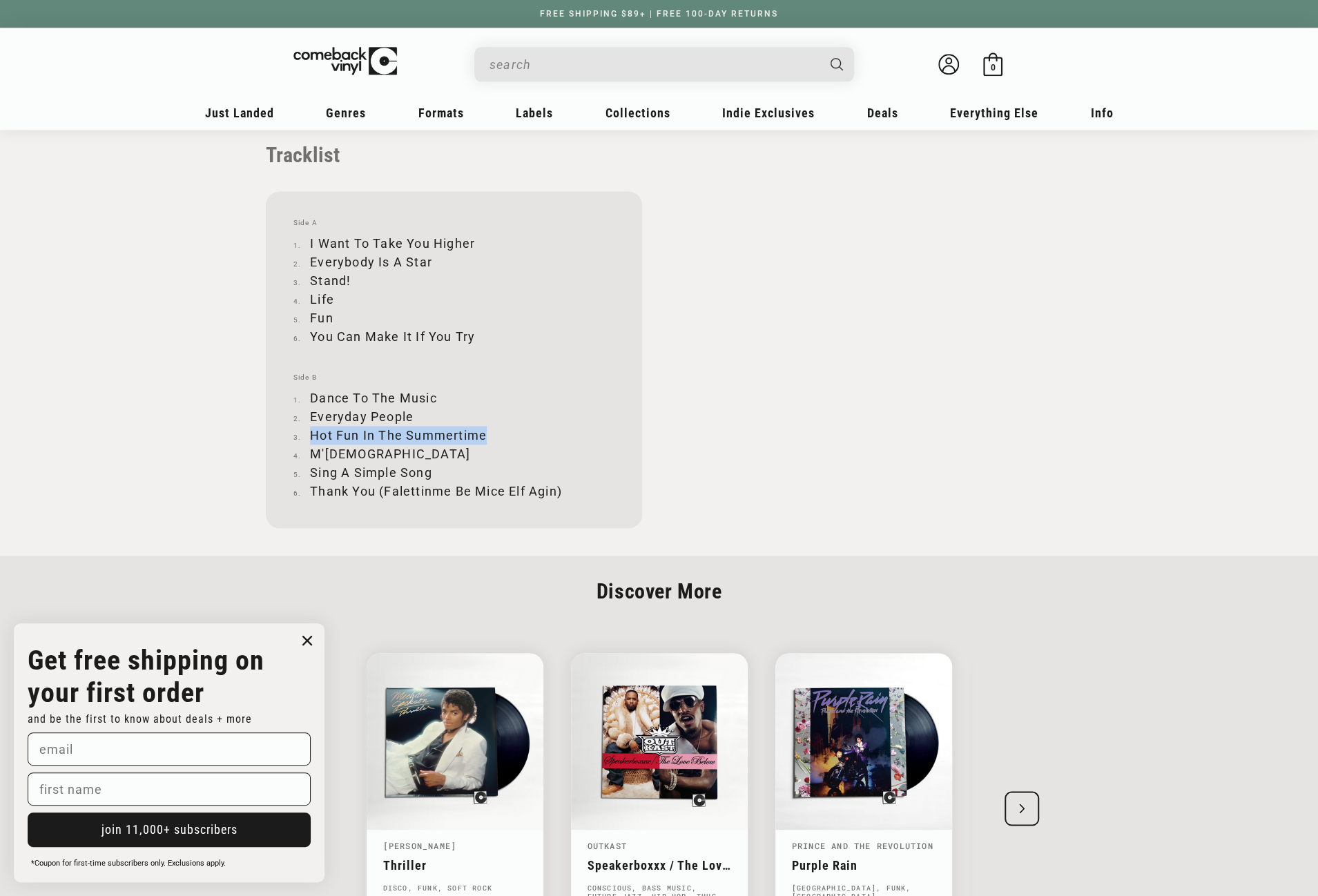
click at [485, 434] on li "Hot Fun In The Summertime" at bounding box center [454, 435] width 321 height 19
copy li "Hot Fun In The Summertime"
drag, startPoint x: 312, startPoint y: 452, endPoint x: 352, endPoint y: 452, distance: 40.0
click at [352, 452] on li "M'[DEMOGRAPHIC_DATA]" at bounding box center [454, 454] width 321 height 19
copy li "M'[DEMOGRAPHIC_DATA]"
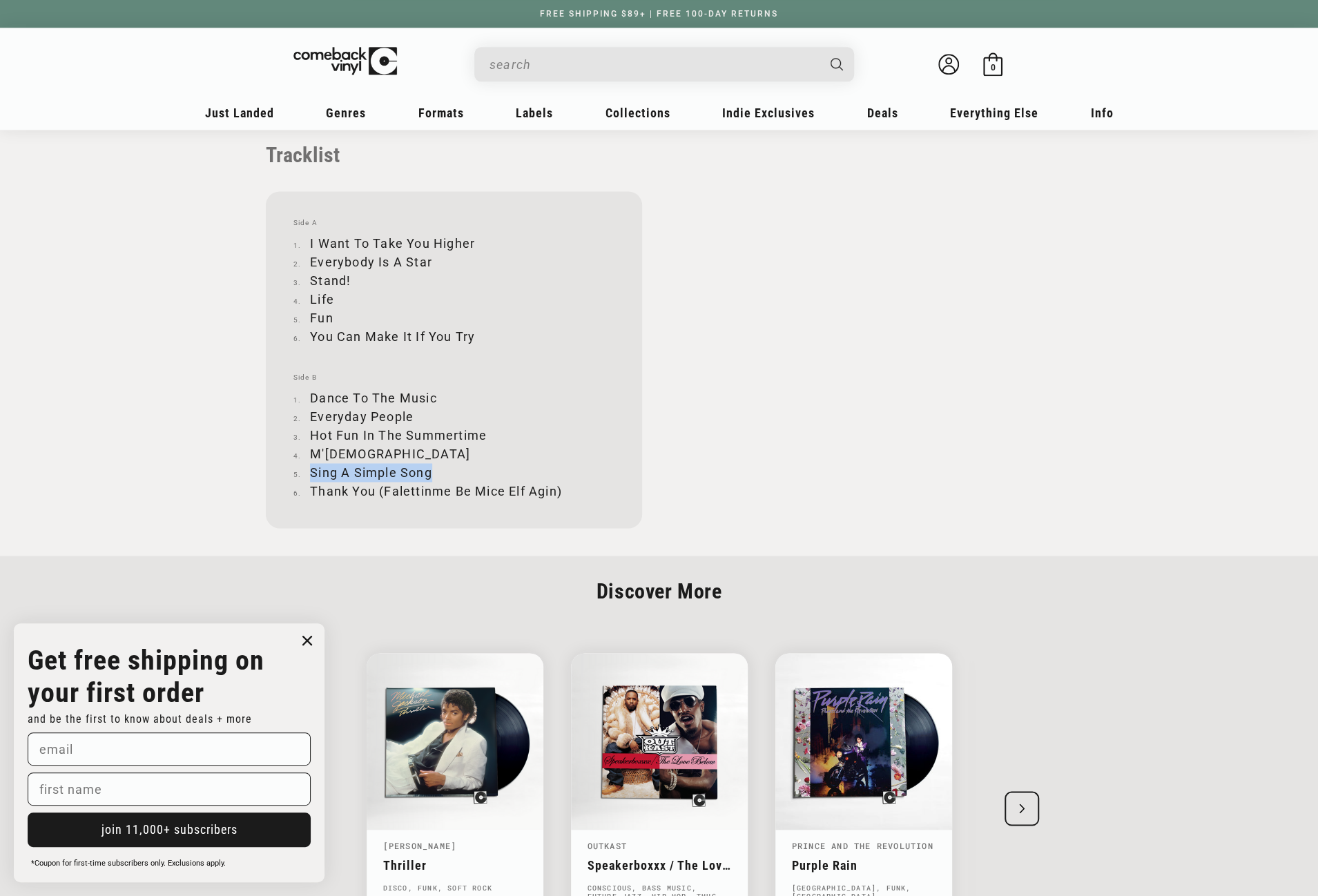
drag, startPoint x: 313, startPoint y: 472, endPoint x: 433, endPoint y: 467, distance: 120.1
click at [433, 467] on li "Sing A Simple Song" at bounding box center [454, 472] width 321 height 19
drag, startPoint x: 310, startPoint y: 490, endPoint x: 562, endPoint y: 490, distance: 252.0
click at [562, 490] on li "Thank You (Falettinme Be Mice Elf Agin)" at bounding box center [454, 491] width 321 height 19
